Goal: Information Seeking & Learning: Learn about a topic

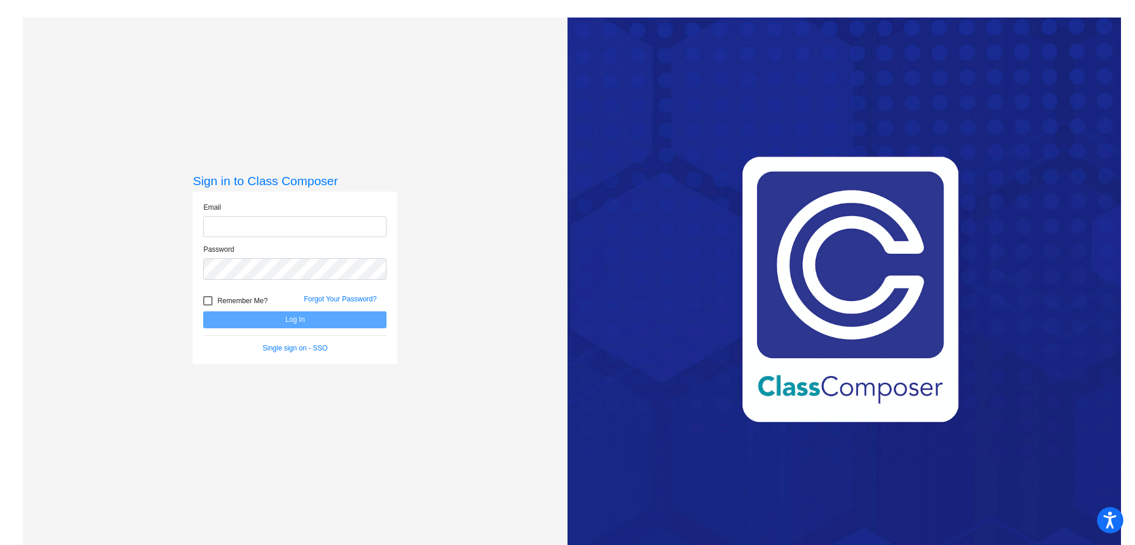
type input "[EMAIL_ADDRESS][DOMAIN_NAME]"
click at [301, 327] on button "Log In" at bounding box center [294, 319] width 183 height 17
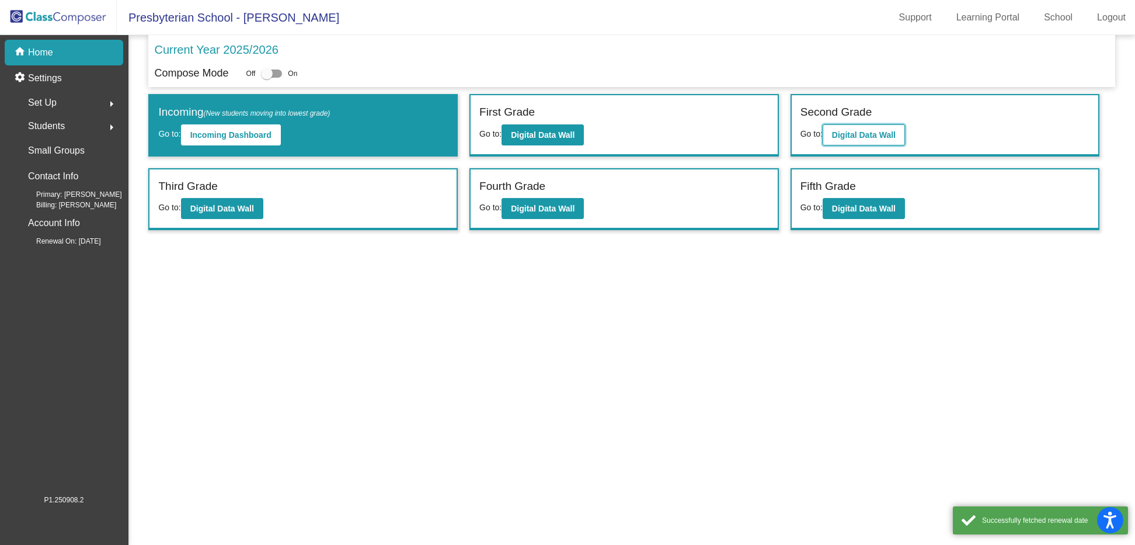
click at [846, 134] on b "Digital Data Wall" at bounding box center [864, 134] width 64 height 9
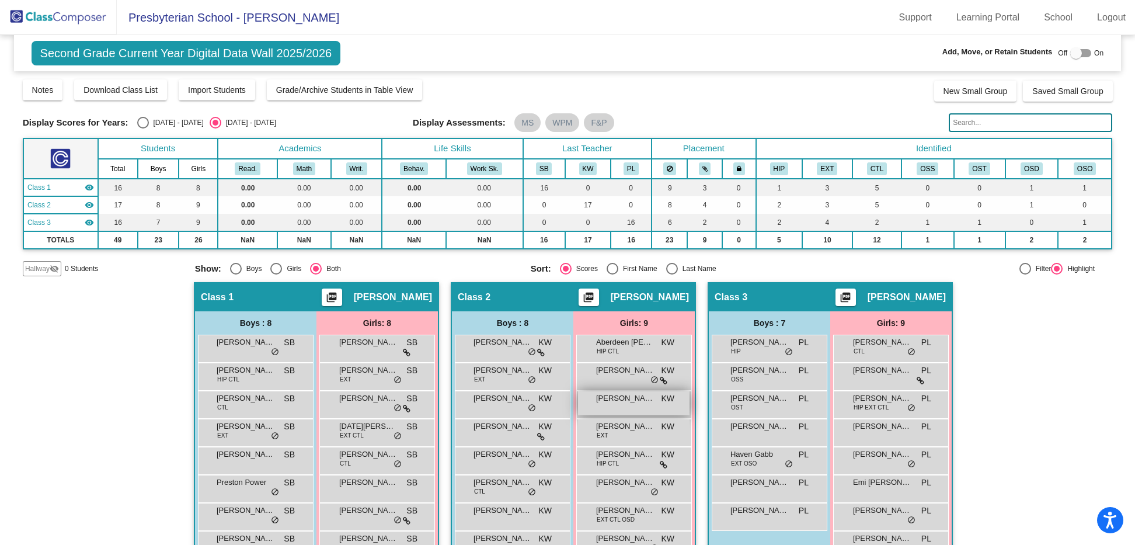
scroll to position [60, 0]
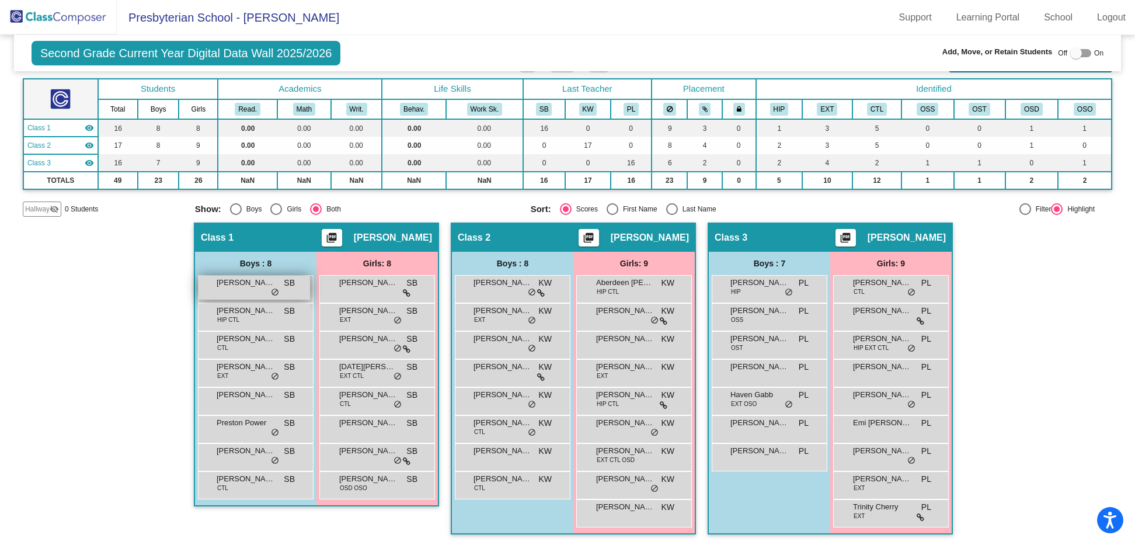
click at [241, 283] on span "[PERSON_NAME]" at bounding box center [246, 283] width 58 height 12
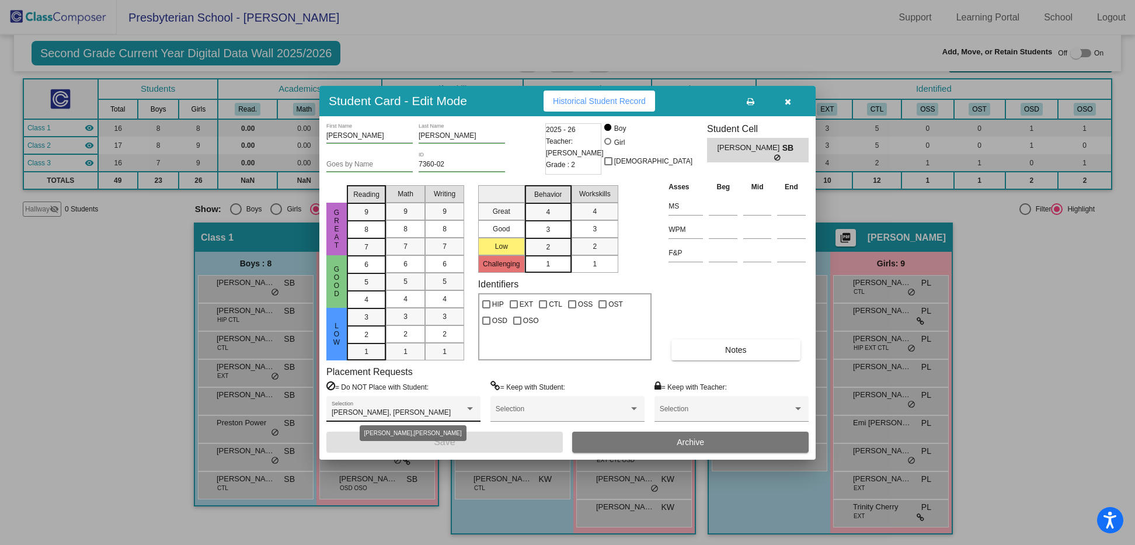
click at [474, 409] on div at bounding box center [470, 409] width 11 height 8
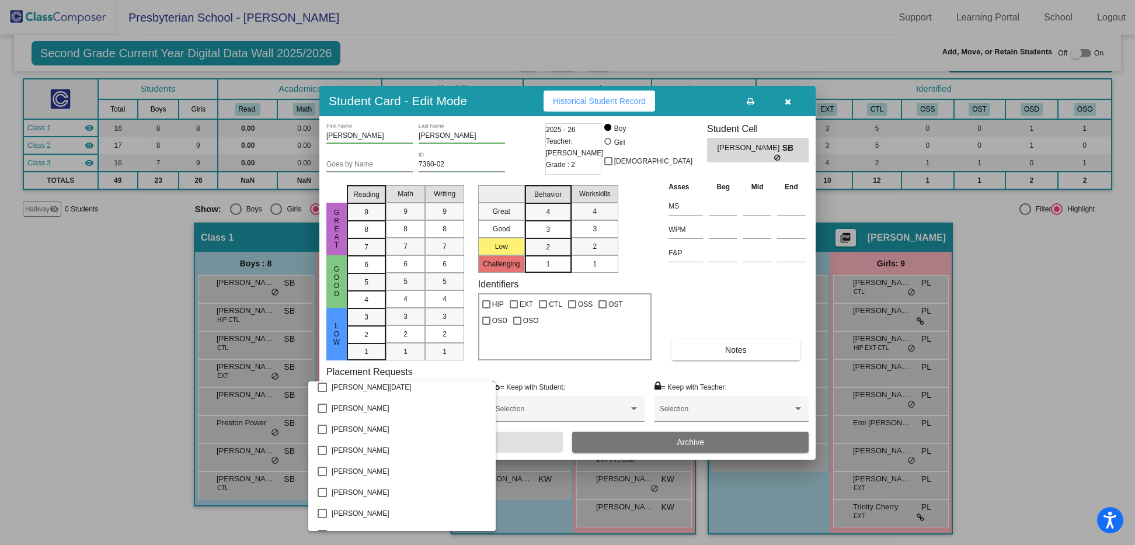
scroll to position [0, 0]
click at [782, 103] on div at bounding box center [567, 272] width 1135 height 545
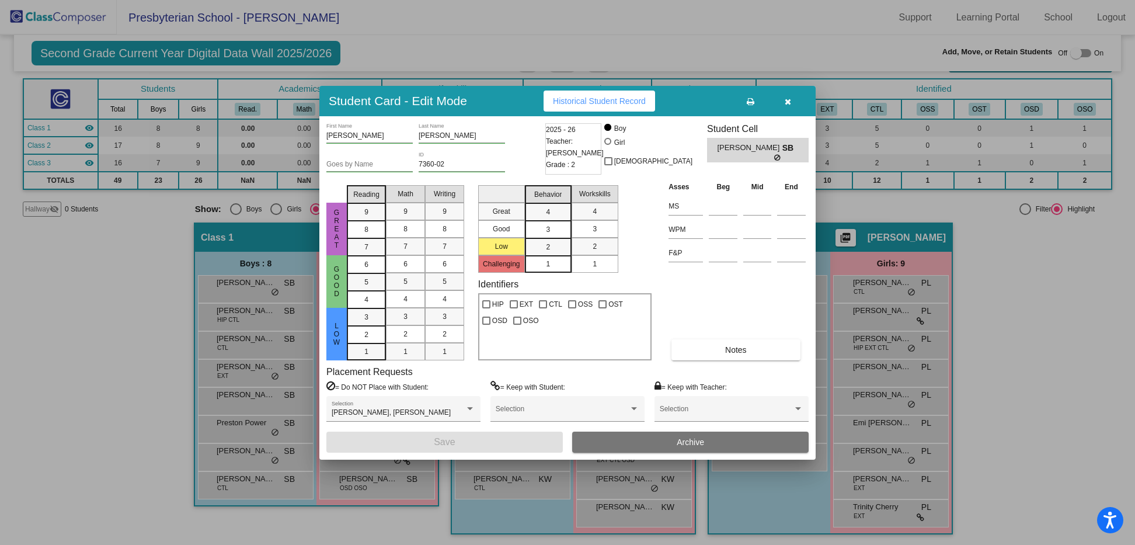
click at [792, 102] on button "button" at bounding box center [787, 101] width 37 height 21
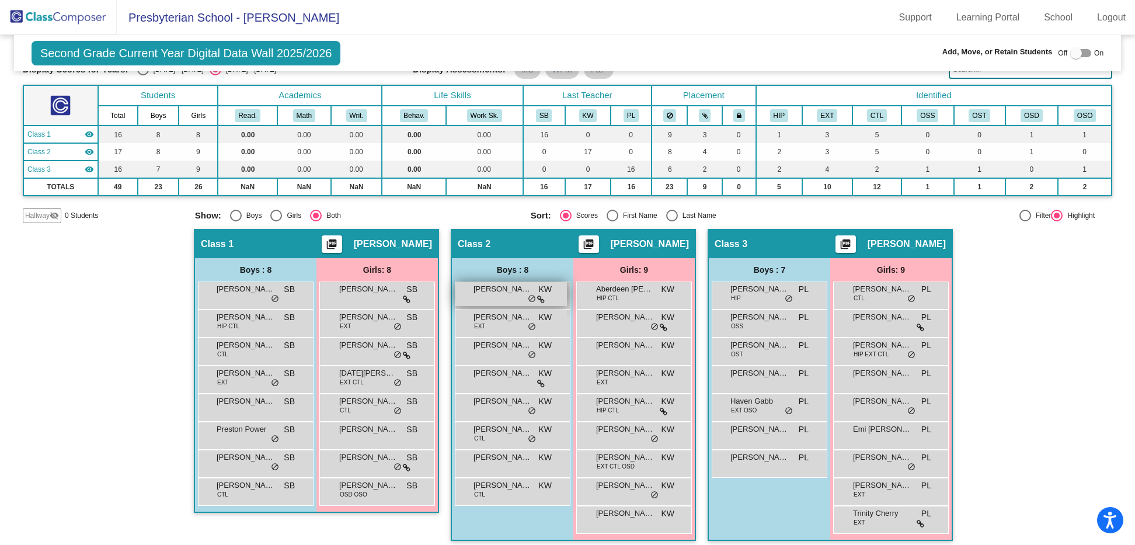
scroll to position [60, 0]
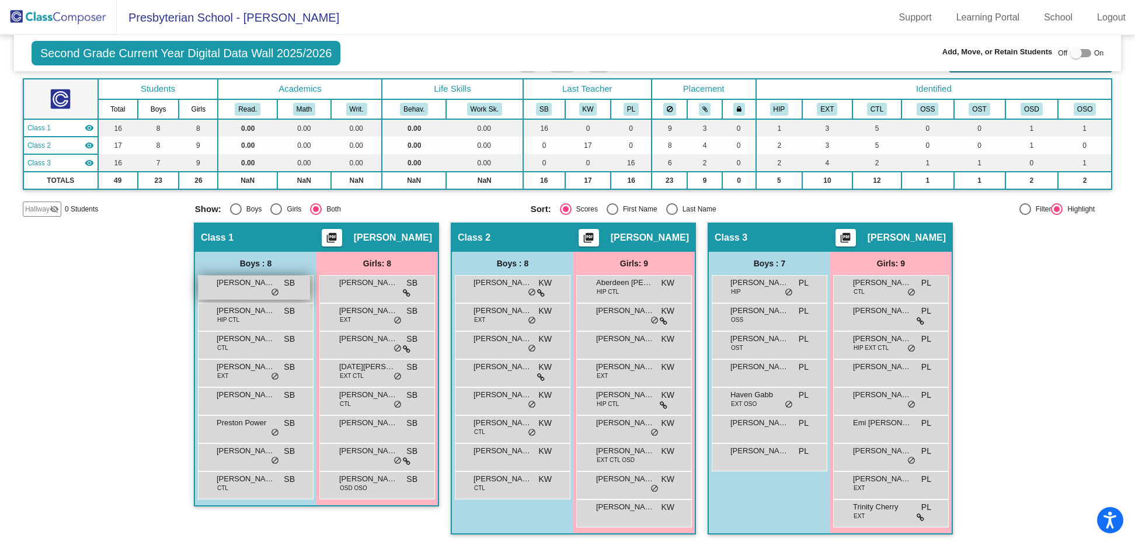
click at [228, 290] on div "[PERSON_NAME] SB lock do_not_disturb_alt" at bounding box center [255, 288] width 112 height 24
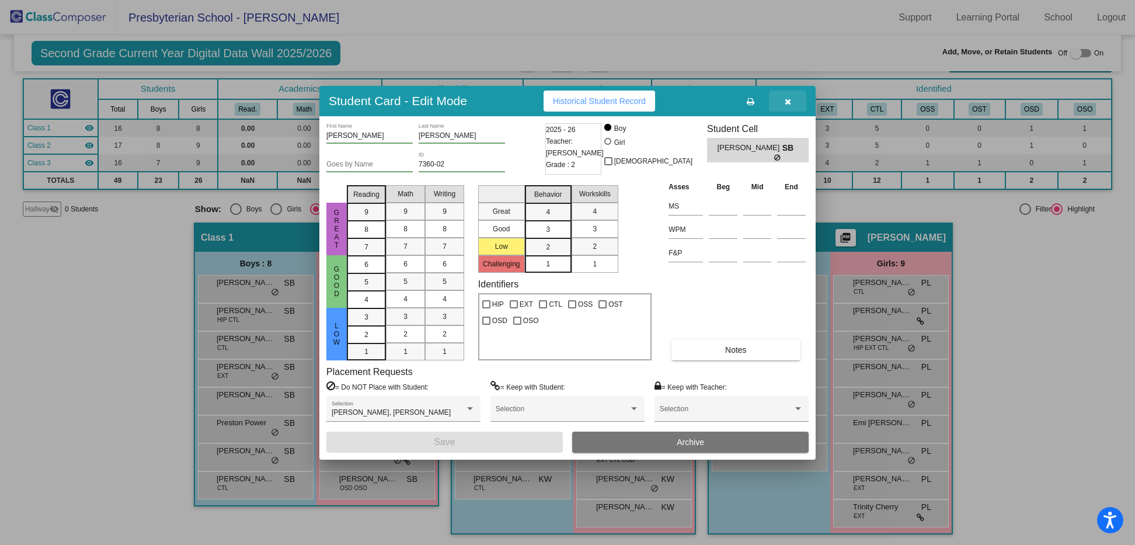
click at [787, 99] on icon "button" at bounding box center [788, 102] width 6 height 8
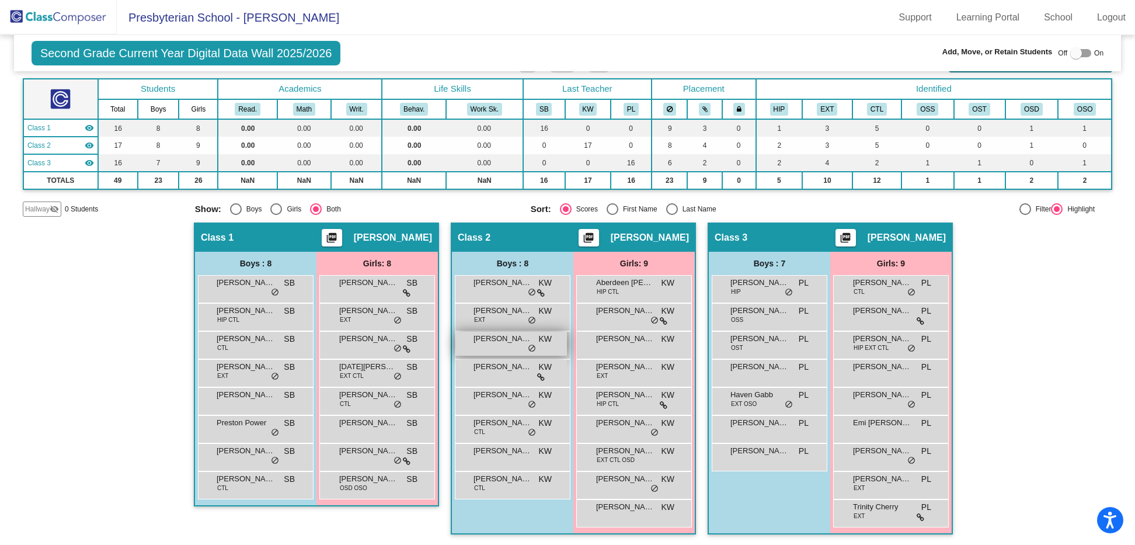
click at [493, 350] on div "[PERSON_NAME] KW lock do_not_disturb_alt" at bounding box center [511, 344] width 112 height 24
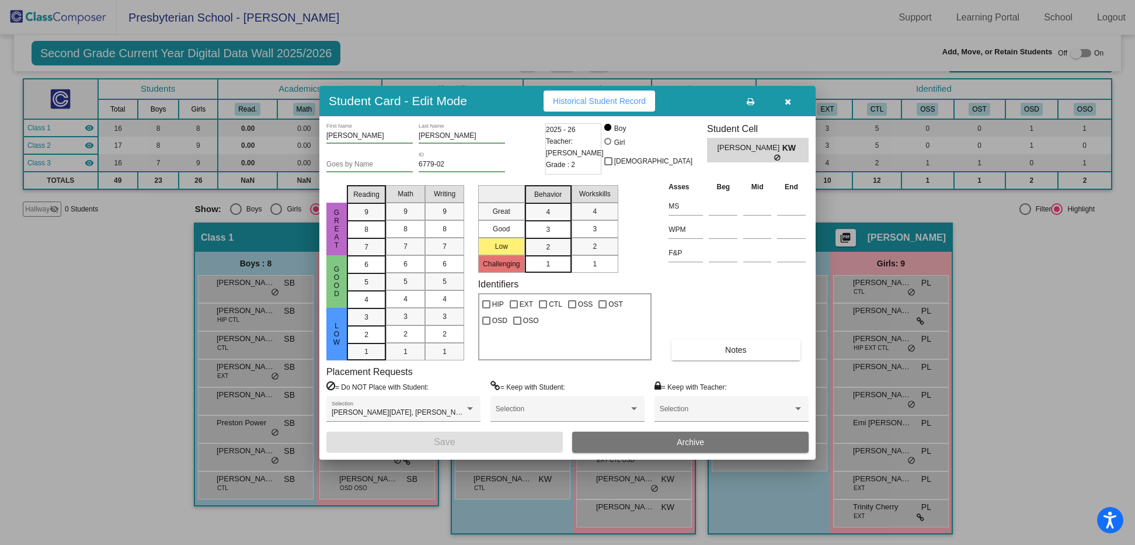
click at [592, 109] on button "Historical Student Record" at bounding box center [600, 101] width 112 height 21
click at [789, 104] on icon "button" at bounding box center [788, 102] width 6 height 8
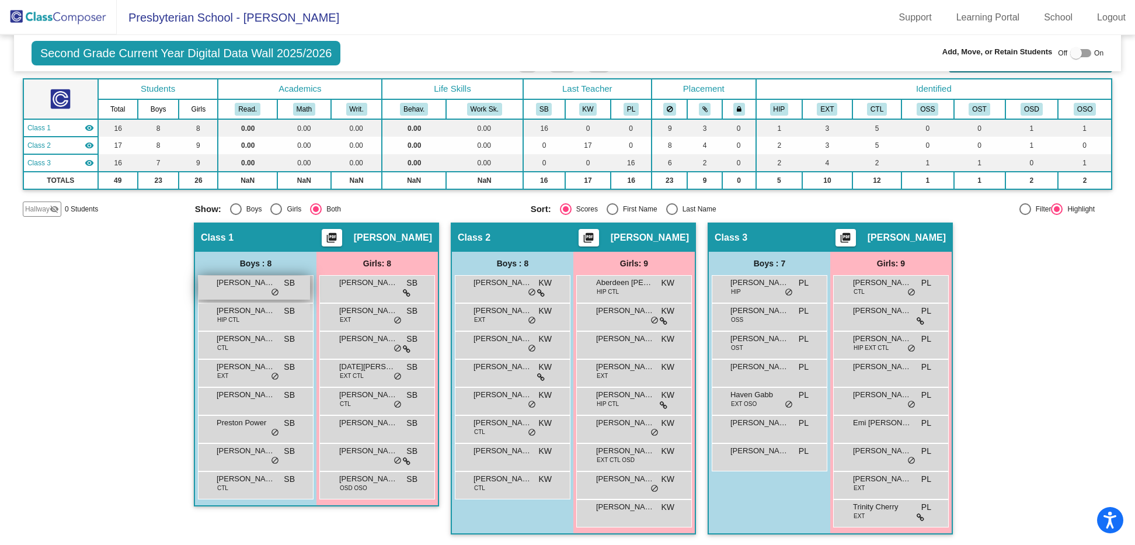
click at [244, 280] on span "[PERSON_NAME]" at bounding box center [246, 283] width 58 height 12
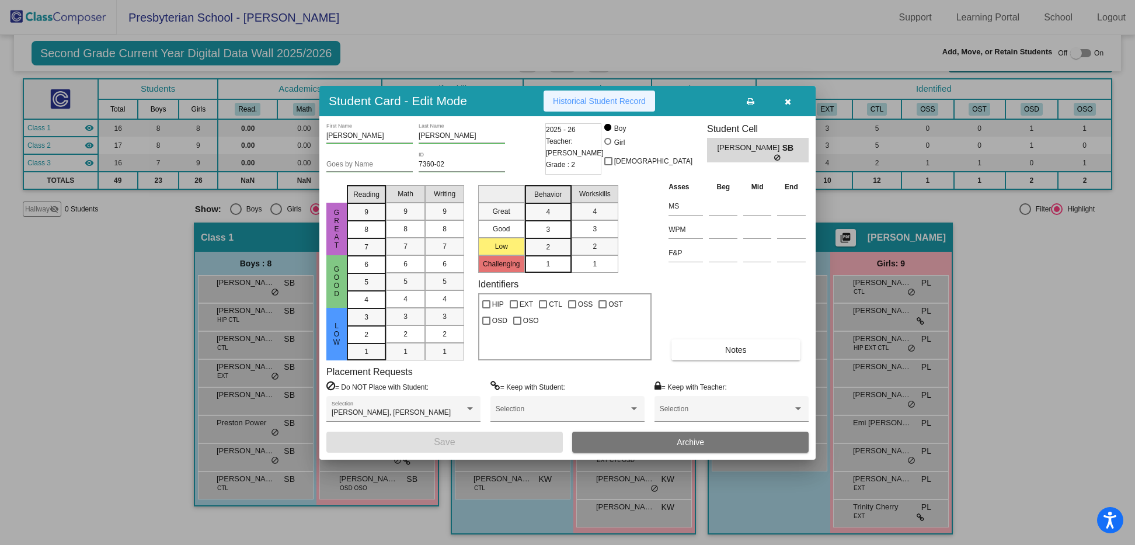
click at [588, 92] on button "Historical Student Record" at bounding box center [600, 101] width 112 height 21
click at [794, 96] on button "button" at bounding box center [787, 101] width 37 height 21
